Goal: Ask a question

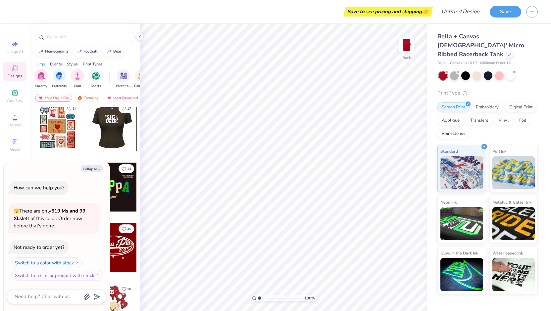
scroll to position [66, 0]
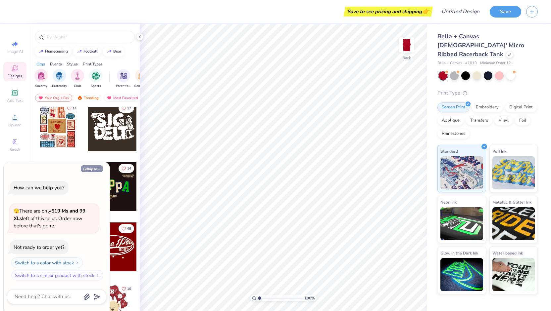
click at [95, 168] on button "Collapse" at bounding box center [92, 168] width 22 height 7
type textarea "x"
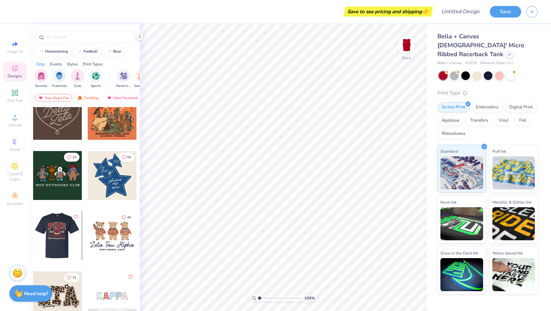
scroll to position [378, 0]
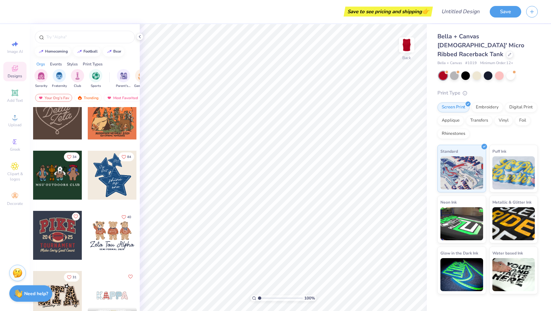
click at [98, 188] on div at bounding box center [112, 175] width 49 height 49
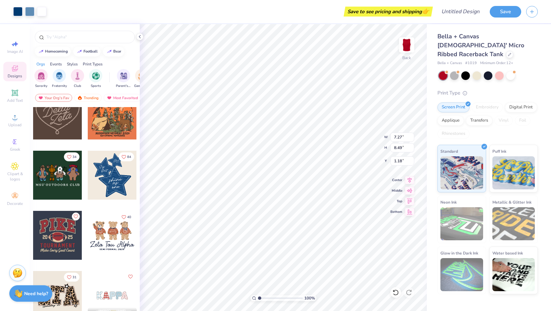
type input "1.18"
type input "3.27"
type input "3.81"
type input "2.93"
click at [307, 151] on li "Cut" at bounding box center [320, 144] width 52 height 13
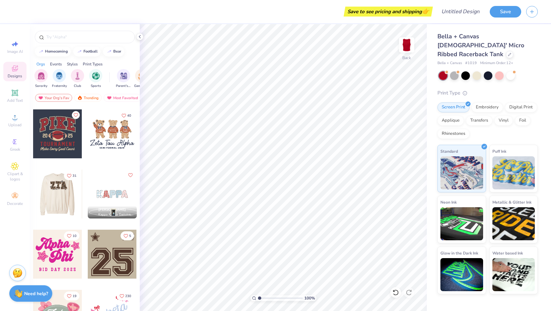
scroll to position [480, 0]
click at [117, 151] on div at bounding box center [112, 134] width 49 height 49
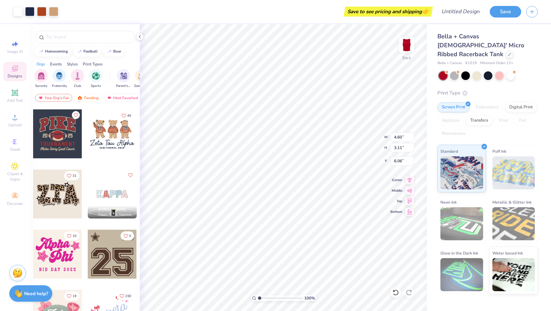
type input "4.60"
type input "3.11"
type input "2.61"
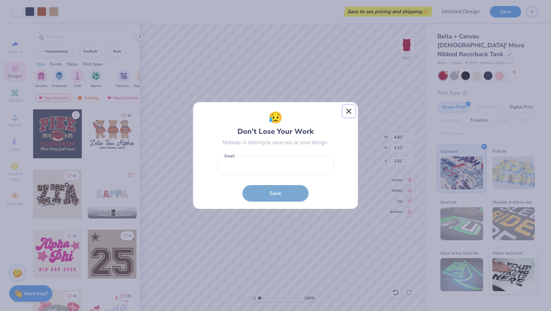
click at [347, 107] on button "Close" at bounding box center [348, 111] width 13 height 13
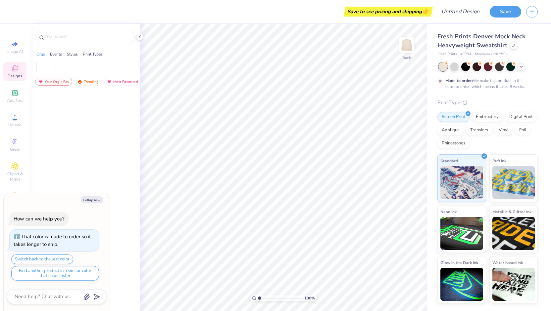
type textarea "x"
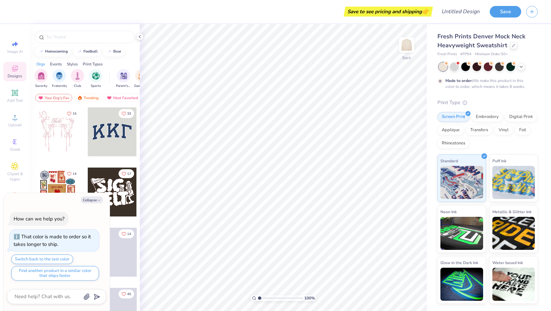
click at [48, 292] on div at bounding box center [56, 297] width 99 height 15
click at [45, 296] on textarea at bounding box center [47, 297] width 67 height 9
type textarea "c"
type textarea "x"
type textarea "cn"
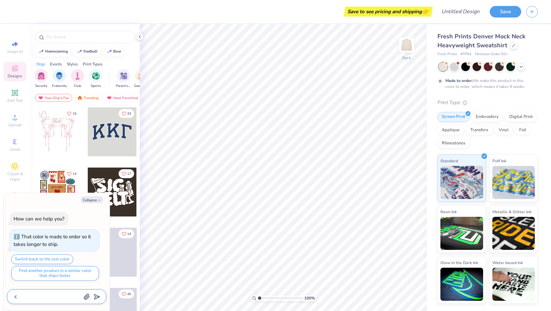
type textarea "x"
type textarea "c"
type textarea "x"
type textarea "ca"
type textarea "x"
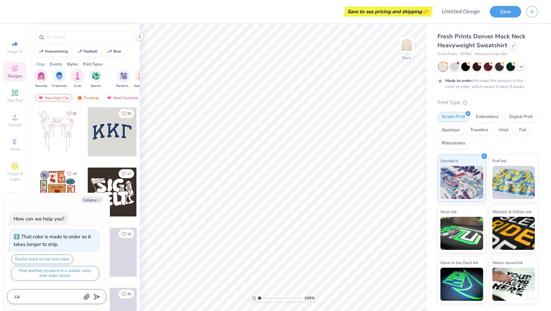
type textarea "can"
type textarea "x"
type textarea "can"
type textarea "x"
type textarea "can i"
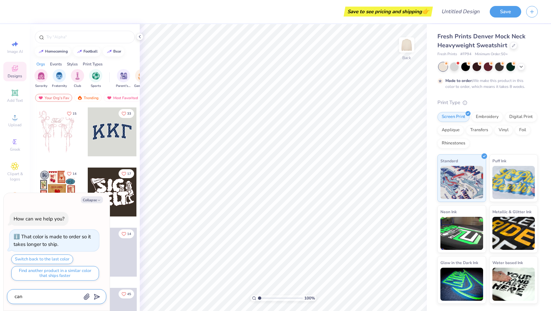
type textarea "x"
type textarea "can i"
type textarea "x"
type textarea "can i a"
type textarea "x"
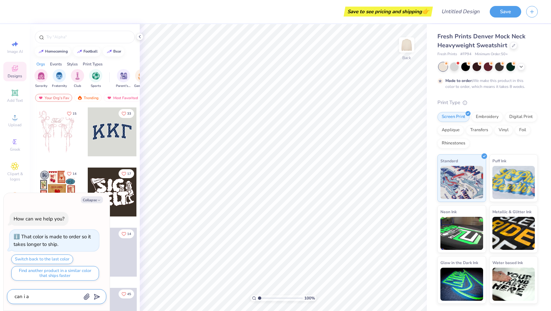
type textarea "can i ad"
type textarea "x"
type textarea "can i add"
type textarea "x"
type textarea "can i add"
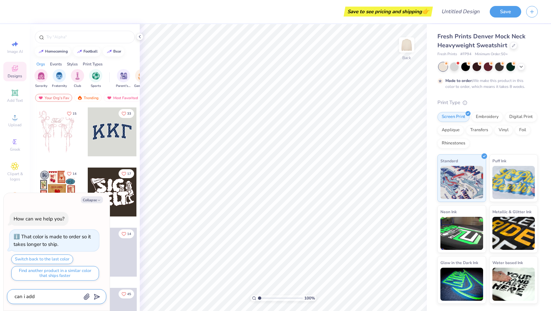
type textarea "x"
type textarea "can i add s"
type textarea "x"
type textarea "can i add st"
type textarea "x"
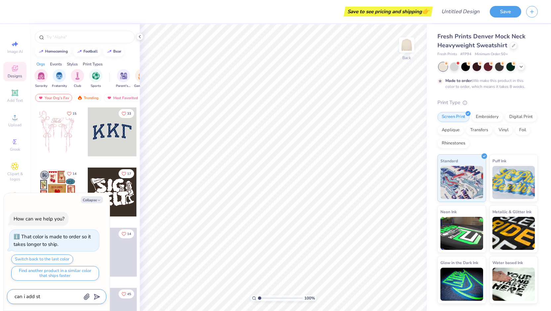
type textarea "can i add str"
type textarea "x"
type textarea "can i add stri"
type textarea "x"
type textarea "can i add strip"
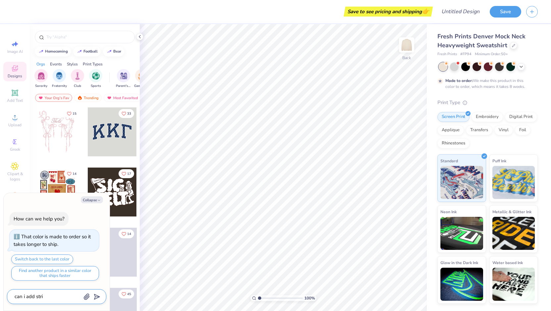
type textarea "x"
type textarea "can i add stripe"
type textarea "x"
type textarea "can i add stripes"
type textarea "x"
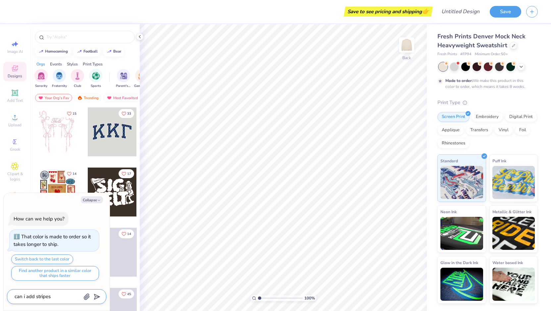
type textarea "can i add stripes"
type textarea "x"
type textarea "can i add stripes t"
type textarea "x"
type textarea "can i add stripes to"
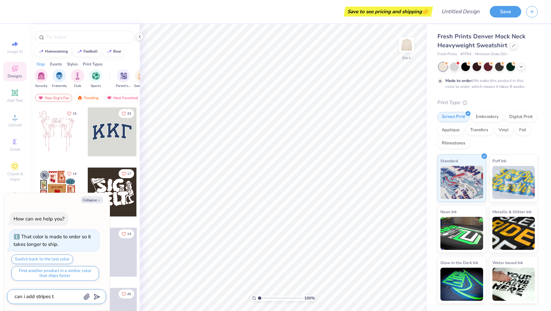
type textarea "x"
type textarea "can i add stripes to"
type textarea "x"
type textarea "can i add stripes to t"
type textarea "x"
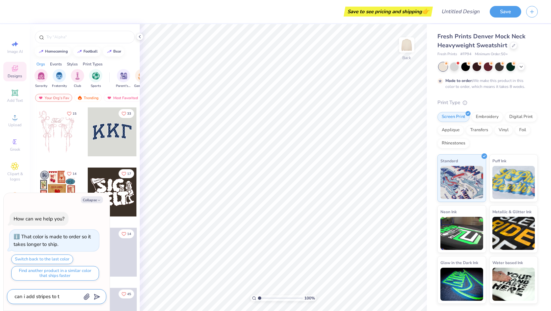
type textarea "can i add stripes to th"
type textarea "x"
type textarea "can i add stripes to the"
type textarea "x"
type textarea "can i add stripes to the"
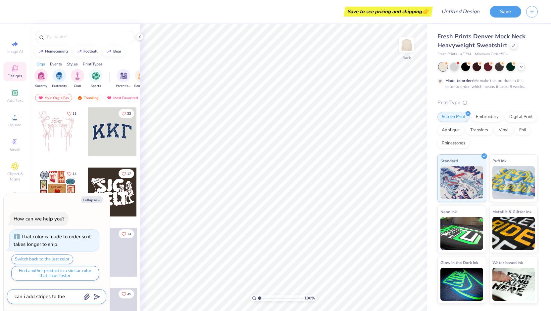
type textarea "x"
type textarea "can i add stripes to the s"
type textarea "x"
type textarea "can i add stripes to the sl"
type textarea "x"
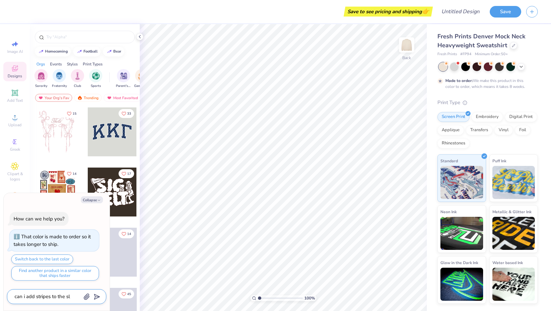
type textarea "can i add stripes to the sle"
type textarea "x"
type textarea "can i add stripes to the slee"
type textarea "x"
type textarea "can i add stripes to the sleev"
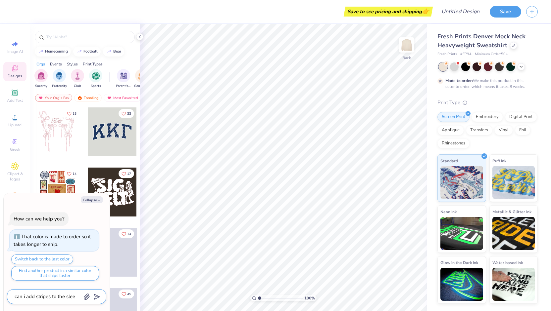
type textarea "x"
type textarea "can i add stripes to the sleeve"
type textarea "x"
type textarea "can i add stripes to the sleeves"
type textarea "x"
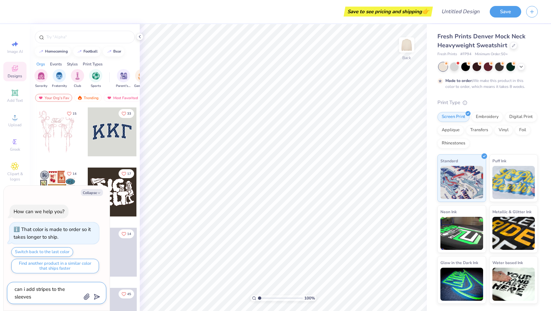
type textarea "can i add stripes to the sleeves"
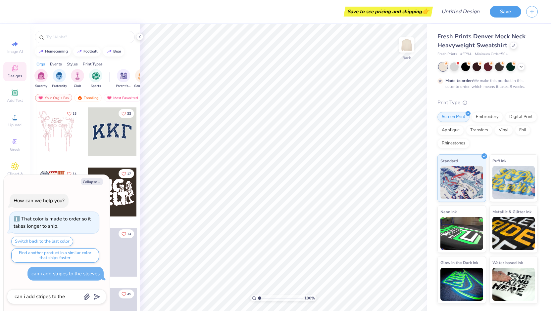
type textarea "x"
